Goal: Navigation & Orientation: Find specific page/section

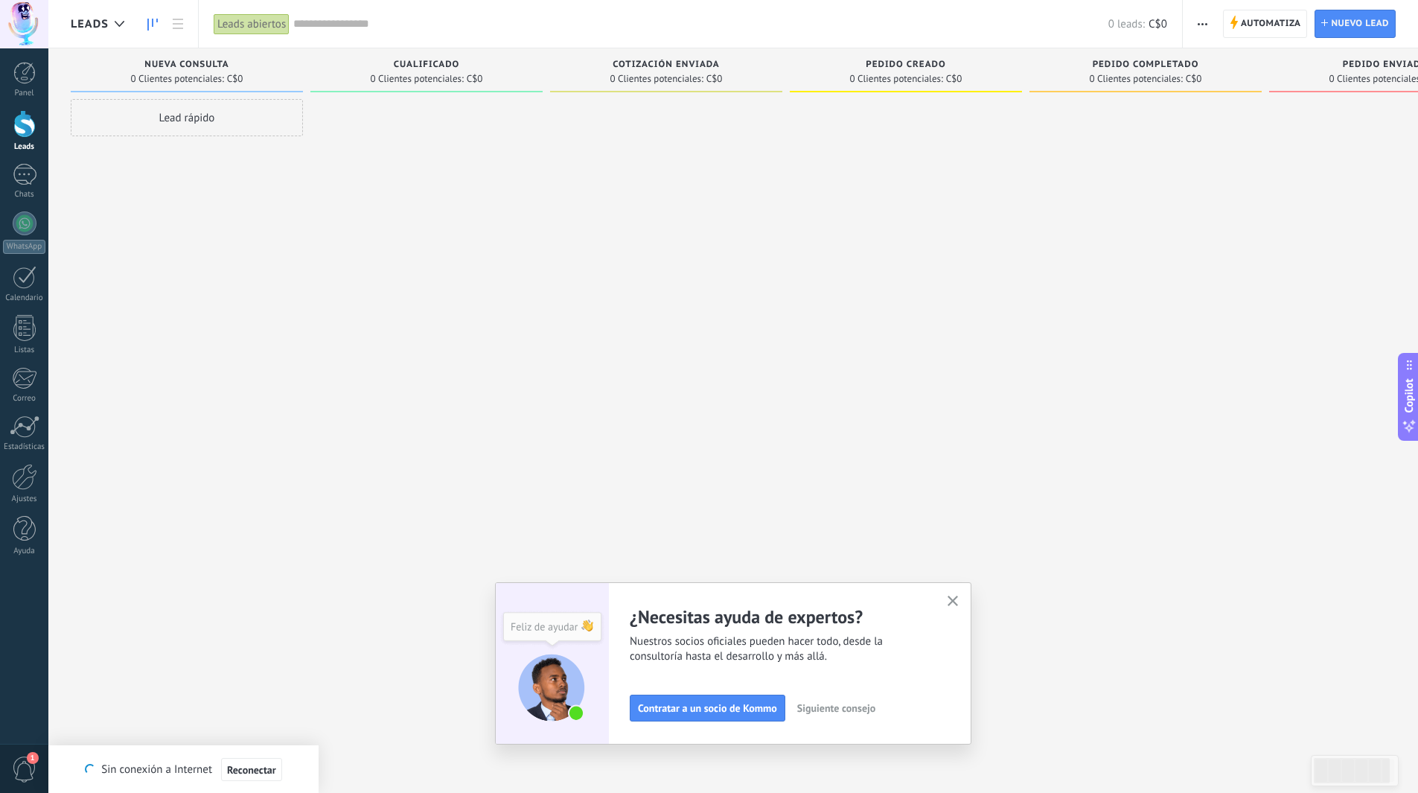
click at [958, 603] on icon "button" at bounding box center [953, 601] width 11 height 11
